Goal: Information Seeking & Learning: Learn about a topic

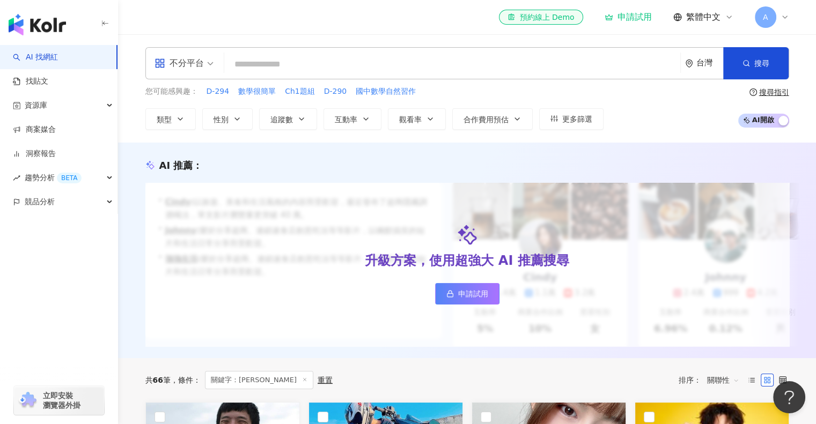
click at [284, 69] on input "search" at bounding box center [451, 64] width 447 height 20
type input "*"
type input "***"
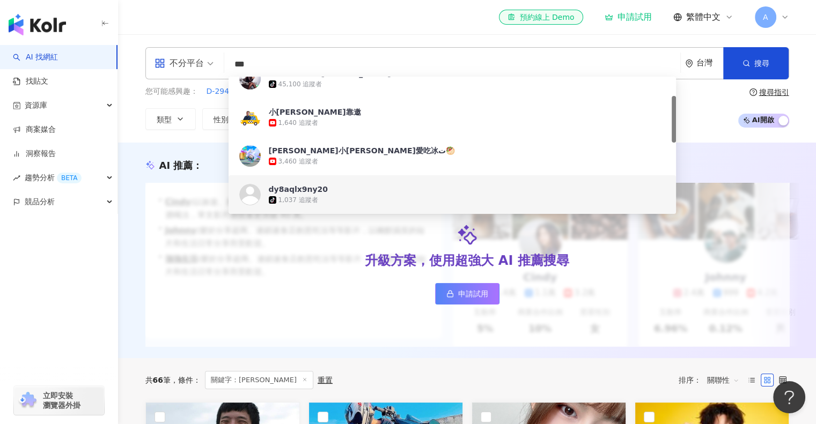
scroll to position [94, 0]
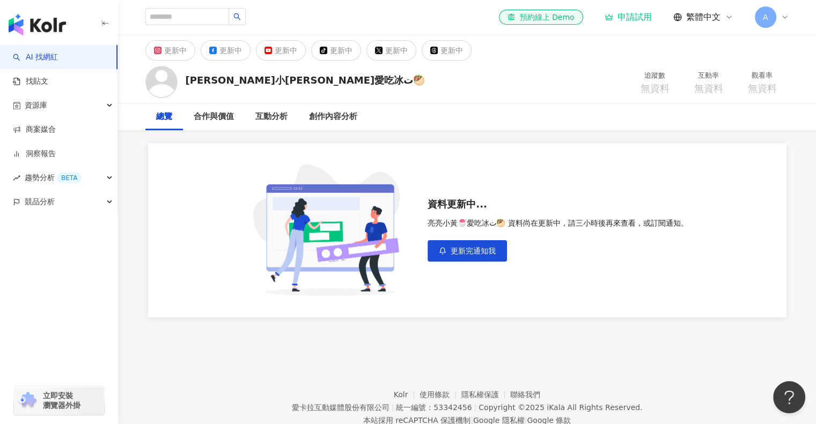
click at [58, 57] on link "AI 找網紅" at bounding box center [35, 57] width 45 height 11
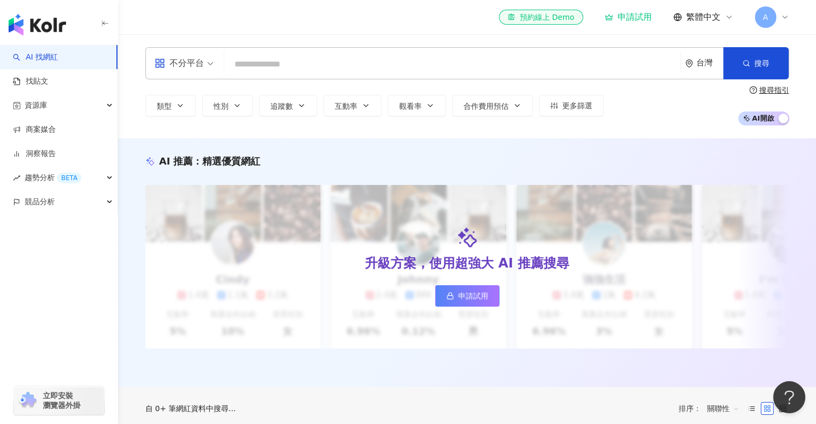
click at [305, 66] on input "search" at bounding box center [451, 64] width 447 height 20
type input "**********"
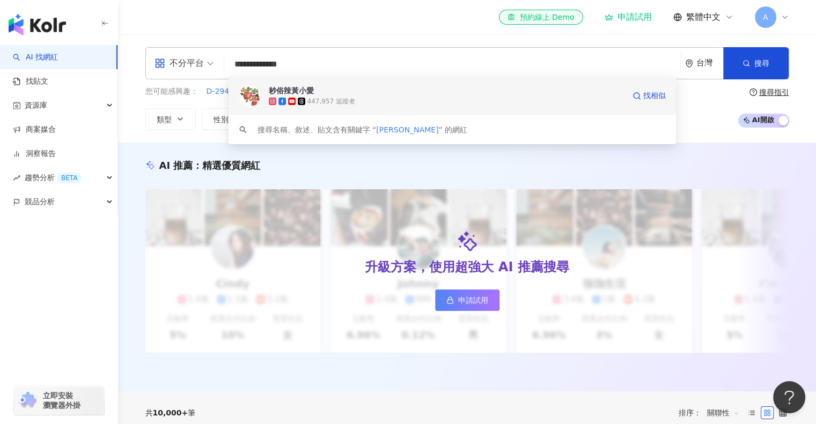
click at [315, 98] on div "447,957 追蹤者" at bounding box center [331, 101] width 48 height 9
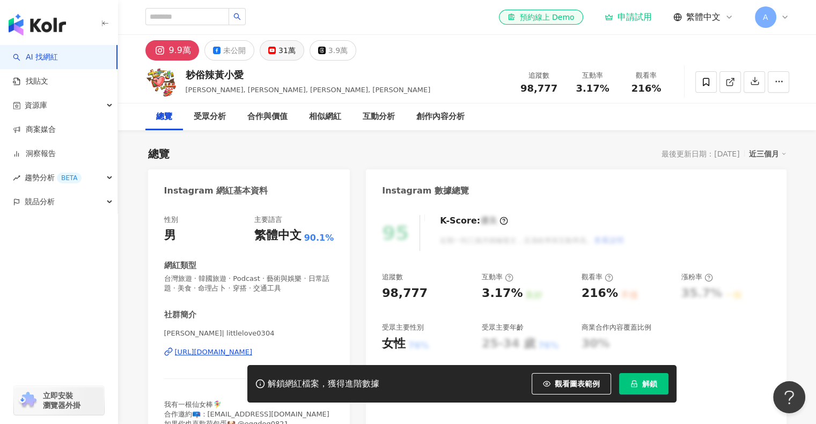
click at [279, 54] on div "31萬" at bounding box center [286, 50] width 17 height 15
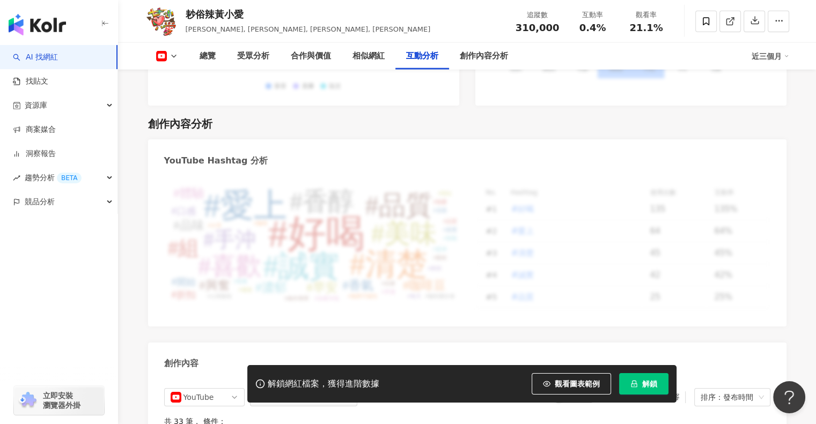
scroll to position [3010, 0]
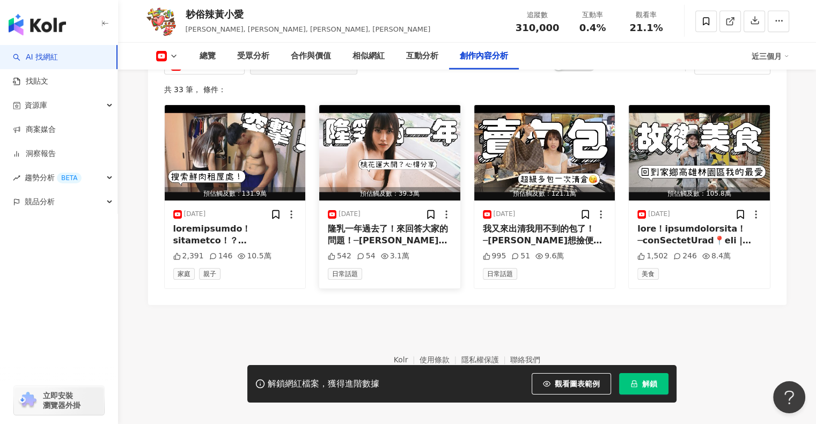
click at [382, 236] on div "隆乳一年過去了！來回答大家的問題！─[PERSON_NAME]相關問題💰都可以私訊我ig喔💕 成為這個頻道的會員並獲得獎勵：[URL][DOMAIN_NAME…" at bounding box center [390, 235] width 124 height 24
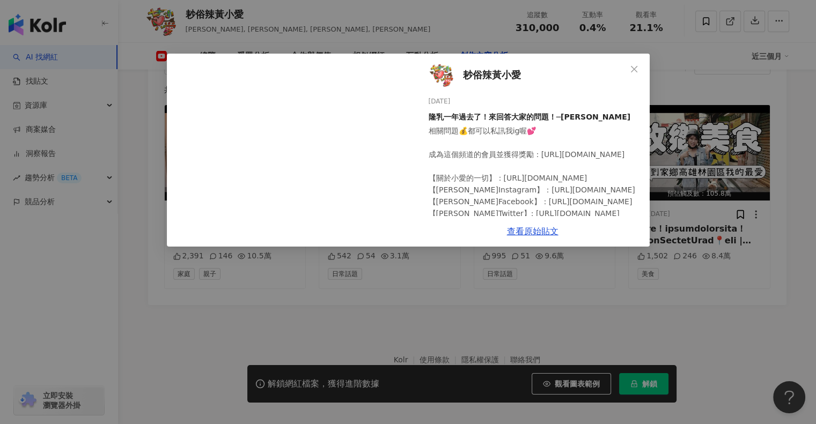
scroll to position [90, 0]
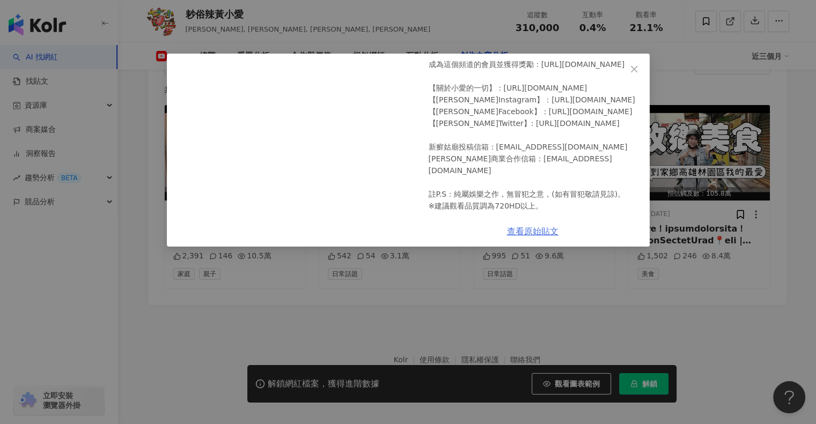
click at [546, 231] on link "查看原始貼文" at bounding box center [532, 231] width 51 height 10
click at [634, 66] on icon "close" at bounding box center [634, 69] width 9 height 9
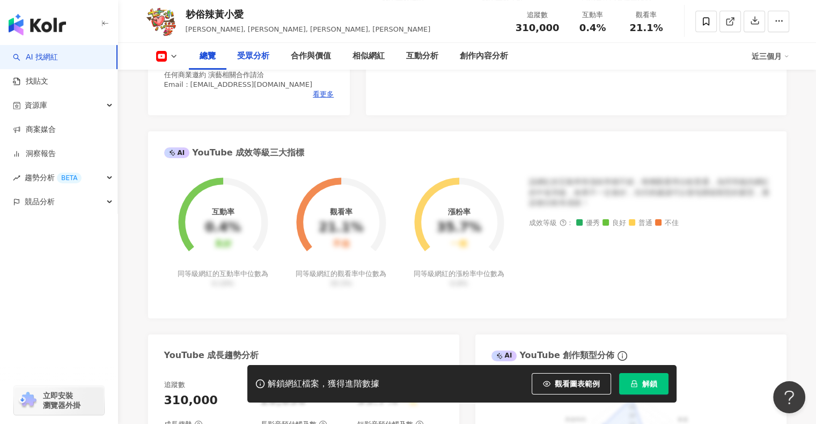
scroll to position [0, 0]
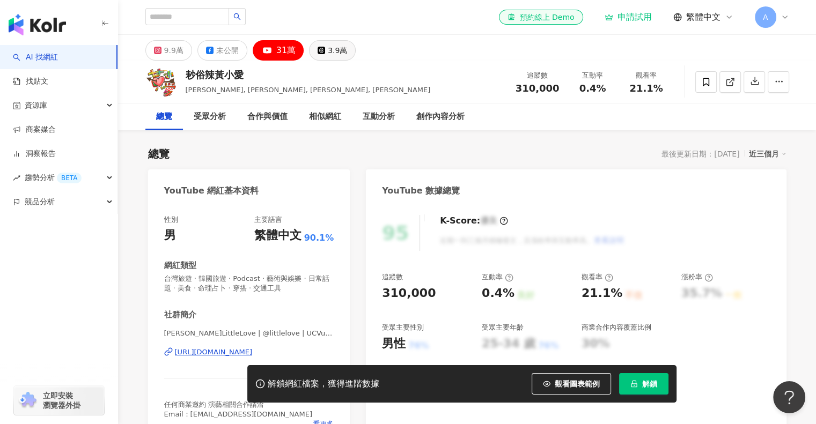
click at [319, 51] on icon at bounding box center [321, 50] width 5 height 5
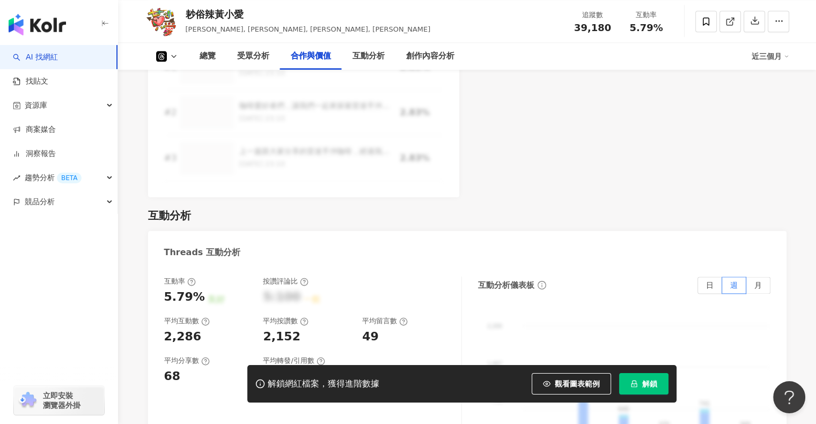
scroll to position [1224, 0]
